Goal: Book appointment/travel/reservation

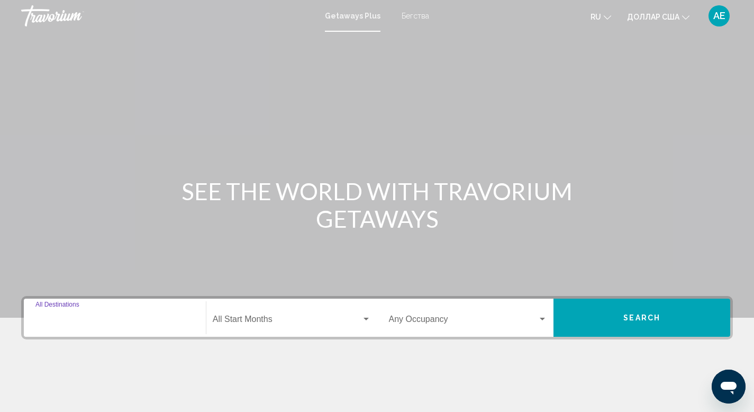
click at [134, 317] on input "Destination All Destinations" at bounding box center [114, 322] width 159 height 10
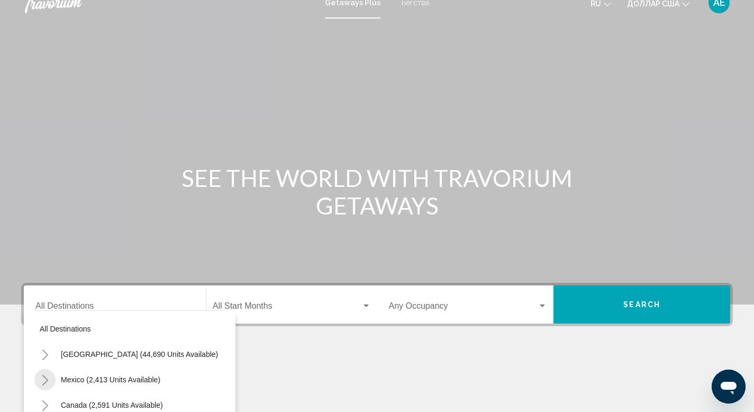
click at [46, 378] on icon "Toggle Mexico (2,413 units available)" at bounding box center [45, 380] width 8 height 11
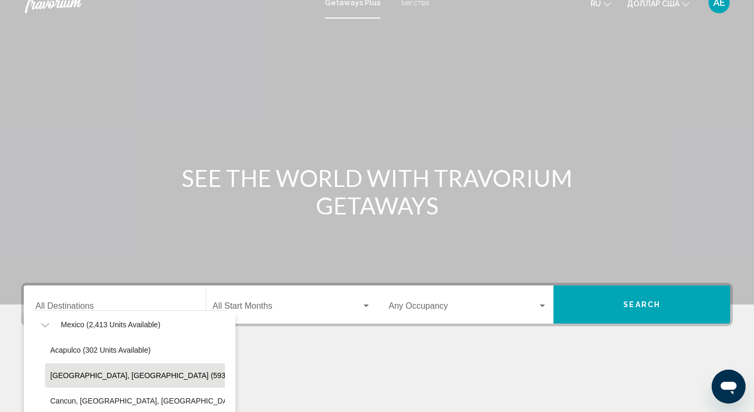
scroll to position [60, 0]
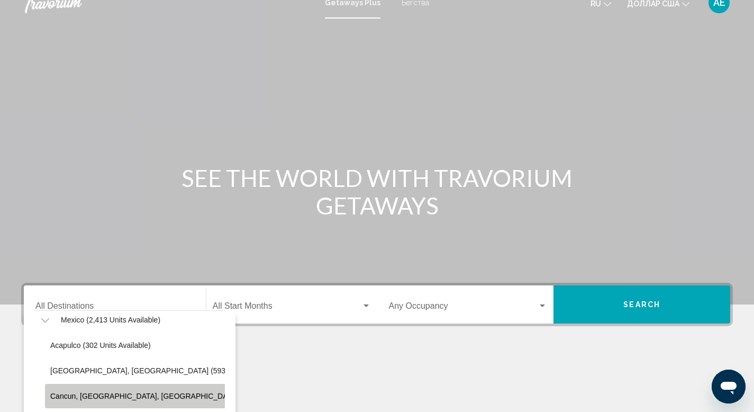
click at [114, 390] on button "Cancun, [GEOGRAPHIC_DATA], [GEOGRAPHIC_DATA] (350 units available)" at bounding box center [179, 396] width 268 height 24
type input "**********"
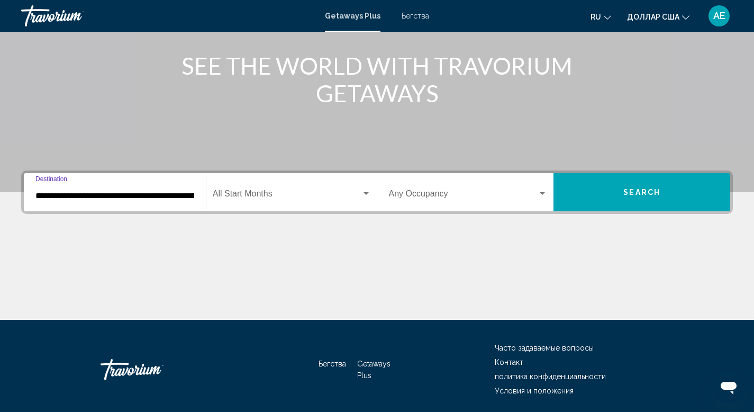
scroll to position [163, 0]
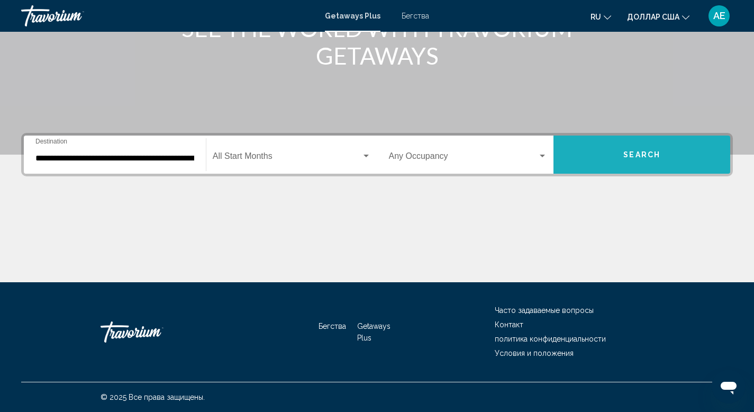
click at [643, 154] on span "Search" at bounding box center [642, 155] width 37 height 8
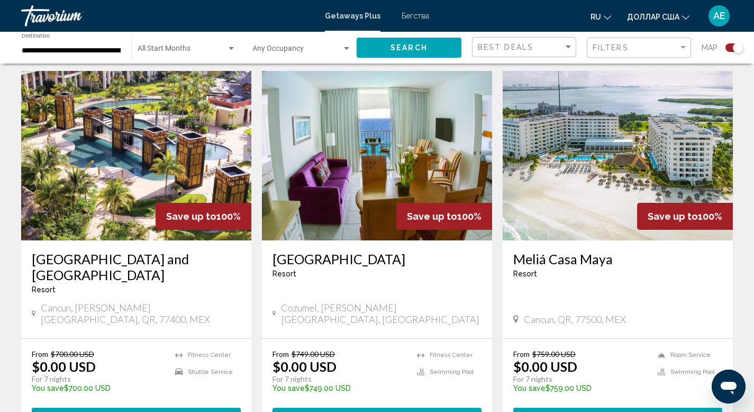
scroll to position [369, 0]
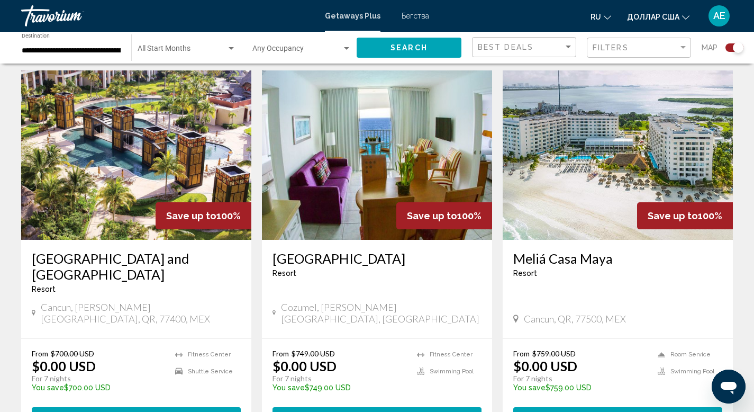
click at [137, 128] on img "Основное содержание" at bounding box center [136, 154] width 230 height 169
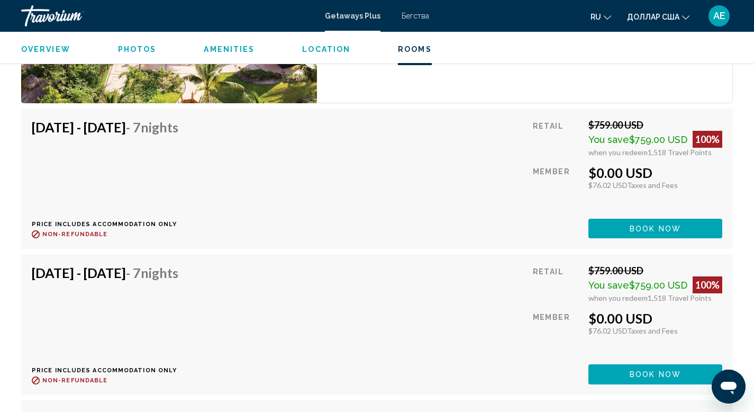
scroll to position [3503, 0]
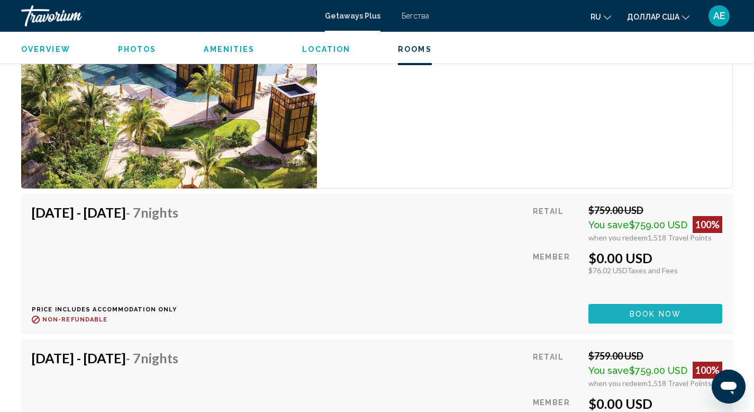
click at [647, 314] on span "Book now" at bounding box center [655, 314] width 51 height 8
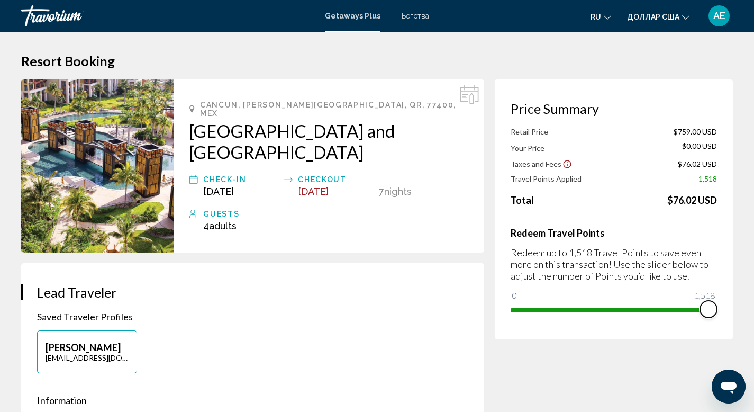
drag, startPoint x: 709, startPoint y: 308, endPoint x: 762, endPoint y: 319, distance: 54.0
click at [754, 319] on html "Перейти к основному содержанию Getaways Plus Бегства ru English Español Françai…" at bounding box center [377, 206] width 754 height 412
click at [422, 14] on font "Бегства" at bounding box center [416, 16] width 28 height 8
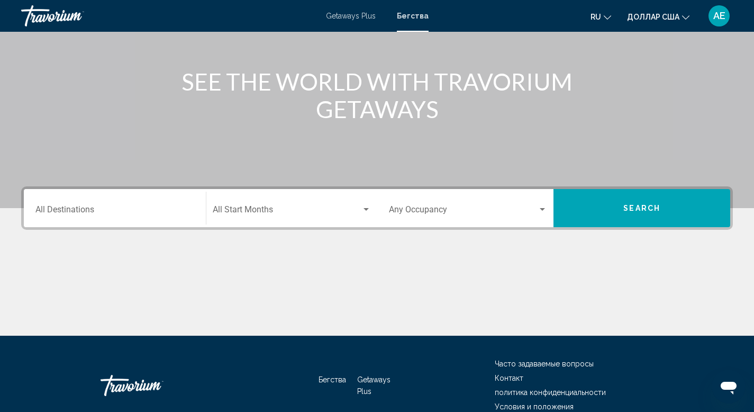
scroll to position [111, 0]
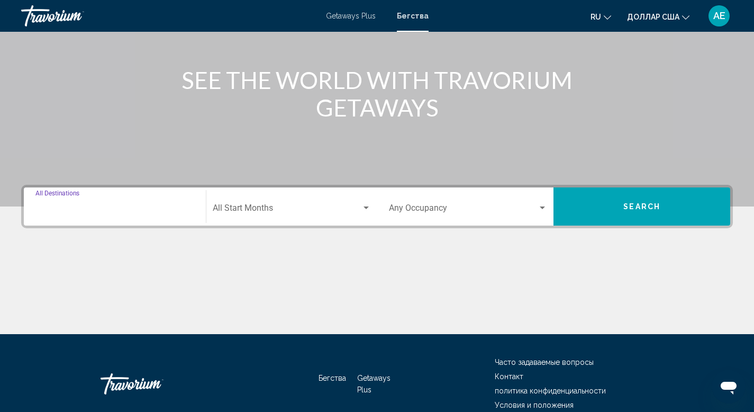
click at [116, 206] on input "Destination All Destinations" at bounding box center [114, 210] width 159 height 10
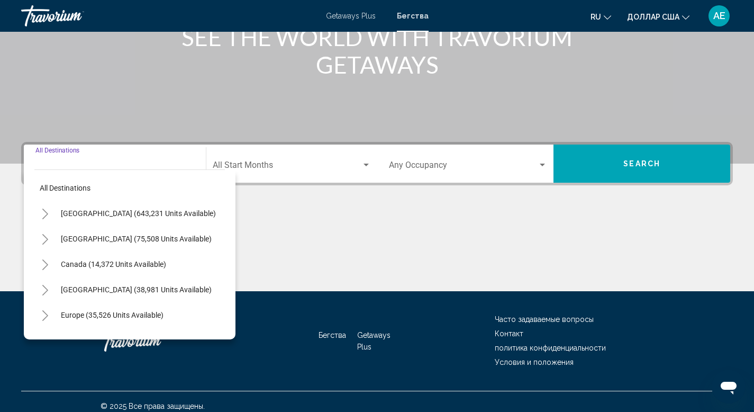
scroll to position [163, 0]
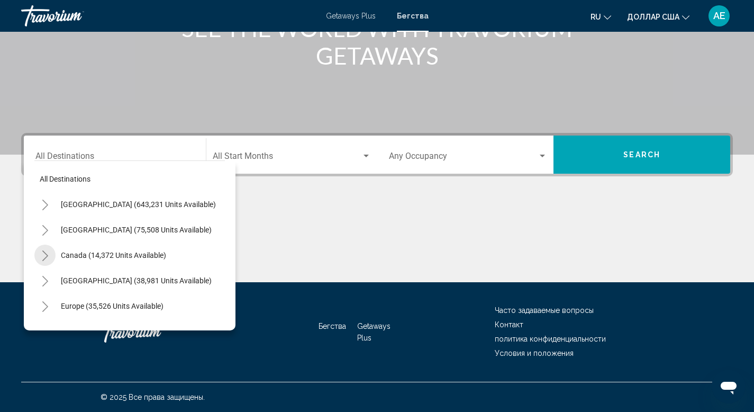
click at [44, 258] on icon "Toggle Canada (14,372 units available)" at bounding box center [45, 255] width 6 height 11
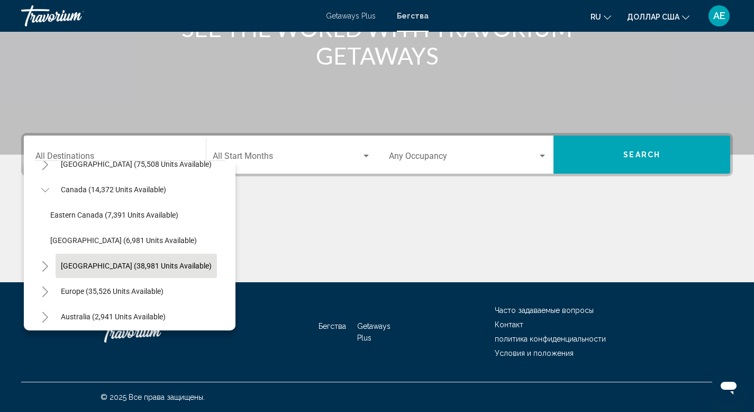
scroll to position [74, 0]
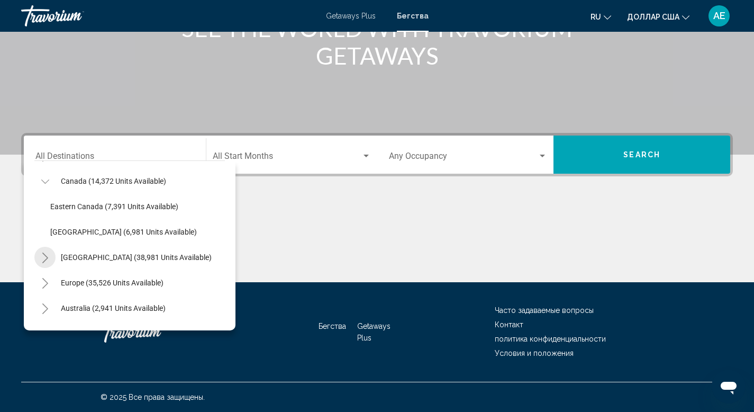
click at [43, 257] on icon "Toggle Caribbean & Atlantic Islands (38,981 units available)" at bounding box center [45, 258] width 8 height 11
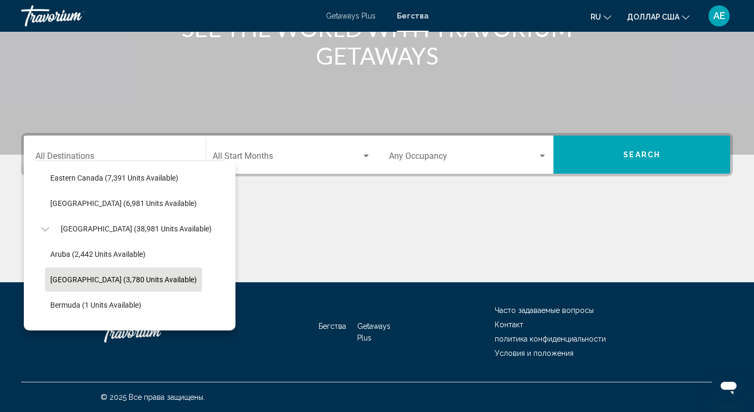
scroll to position [103, 0]
click at [61, 282] on span "[GEOGRAPHIC_DATA] (3,780 units available)" at bounding box center [123, 279] width 147 height 8
type input "**********"
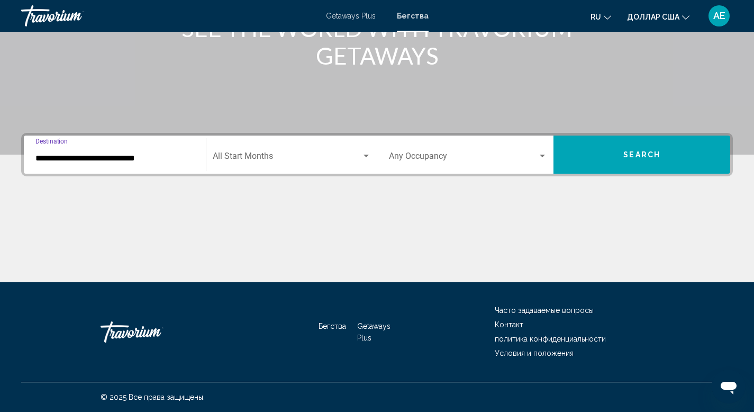
click at [630, 162] on button "Search" at bounding box center [642, 155] width 177 height 38
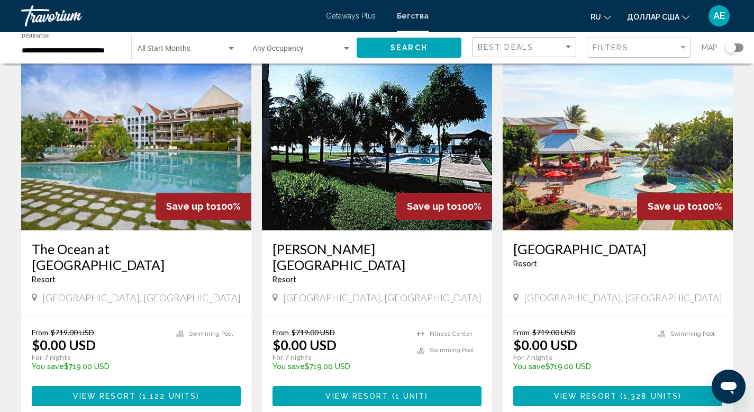
scroll to position [496, 0]
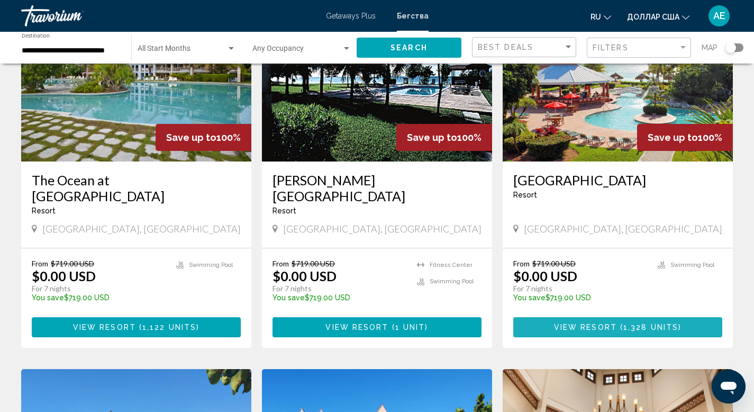
click at [578, 323] on span "View Resort" at bounding box center [585, 327] width 63 height 8
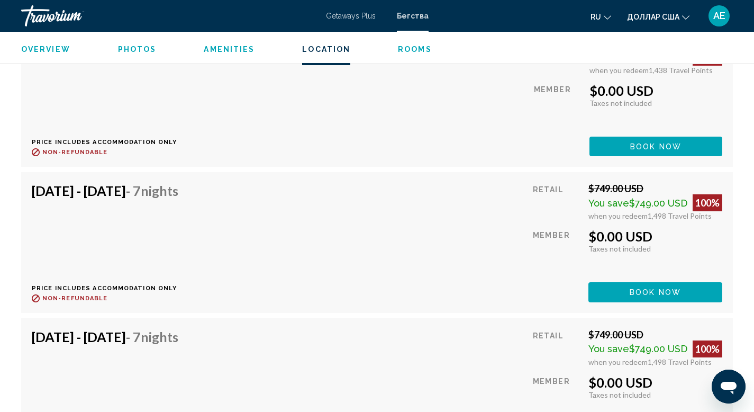
scroll to position [2637, 0]
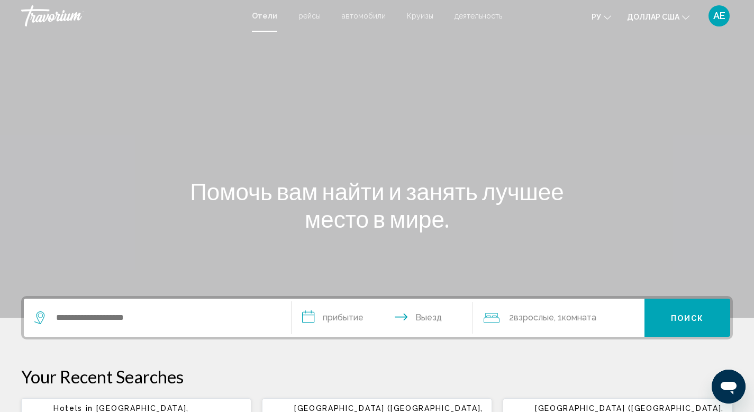
click at [313, 15] on font "рейсы" at bounding box center [310, 16] width 22 height 8
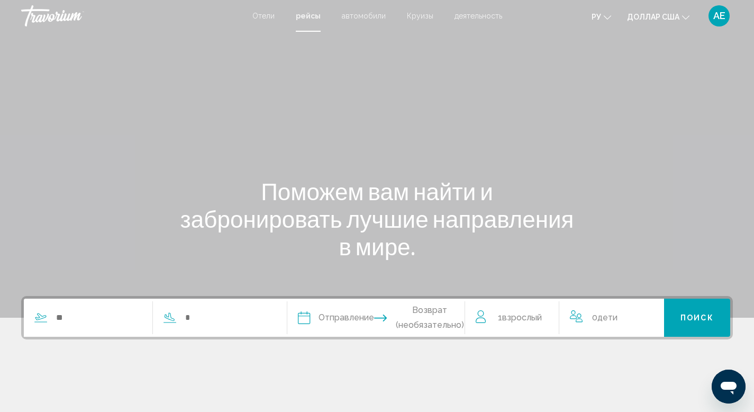
click at [361, 13] on font "автомобили" at bounding box center [364, 16] width 44 height 8
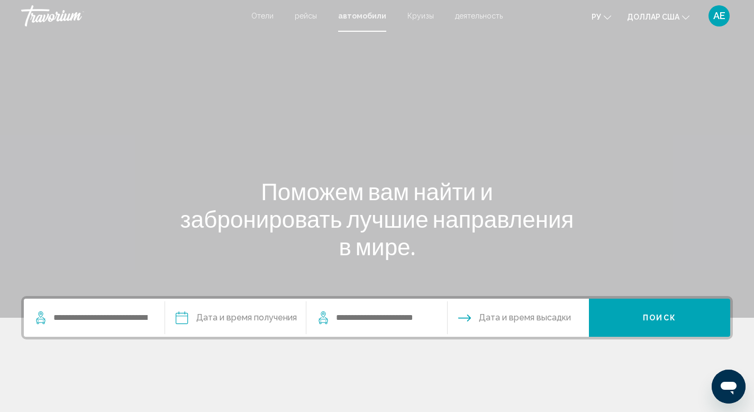
click at [424, 17] on font "Круизы" at bounding box center [421, 16] width 26 height 8
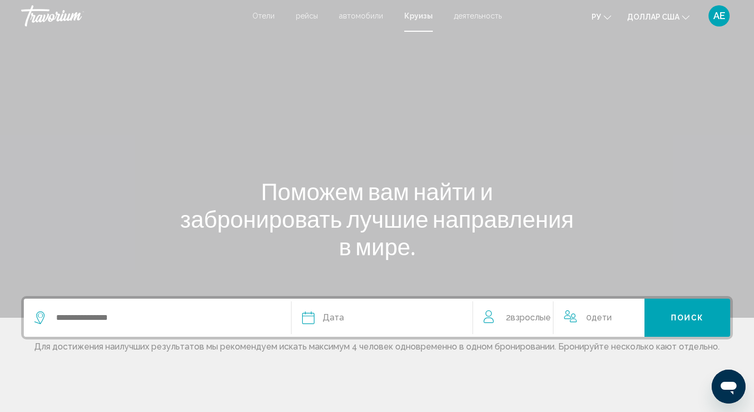
click at [488, 17] on font "деятельность" at bounding box center [478, 16] width 48 height 8
